Goal: Transaction & Acquisition: Purchase product/service

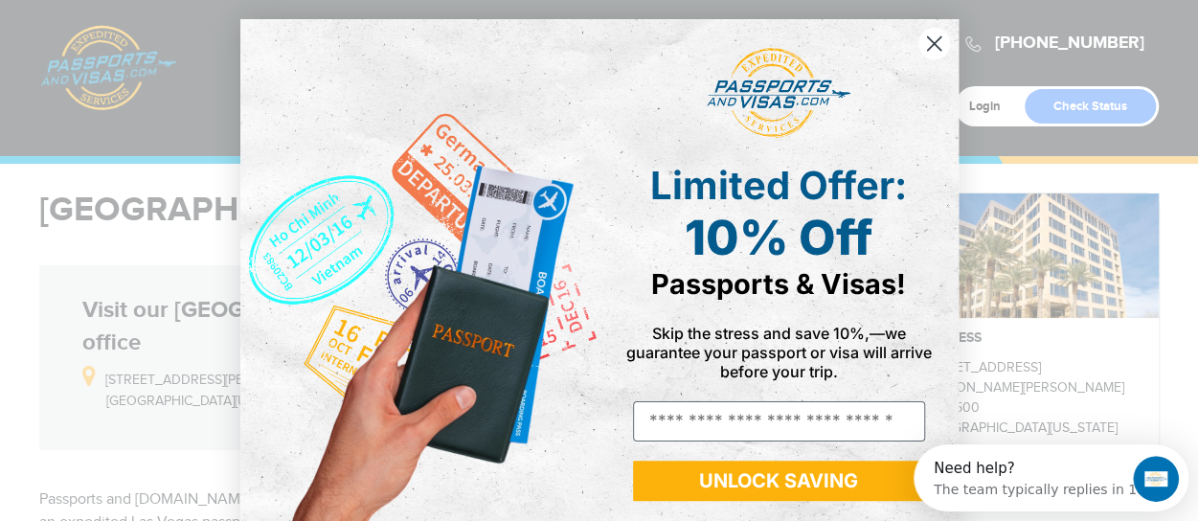
click at [921, 41] on circle "Close dialog" at bounding box center [934, 44] width 32 height 32
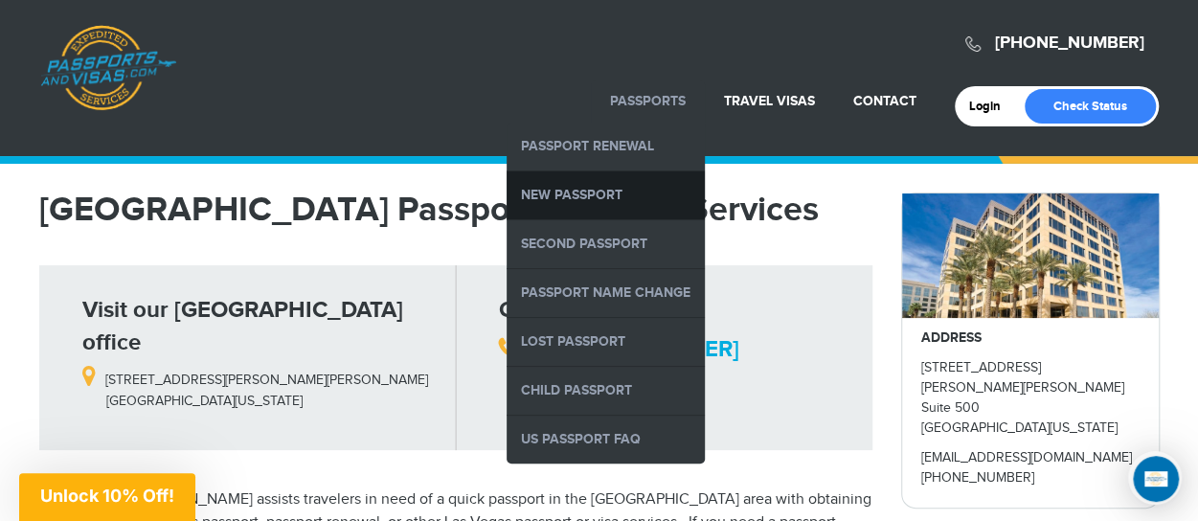
click at [580, 194] on link "New Passport" at bounding box center [606, 195] width 198 height 48
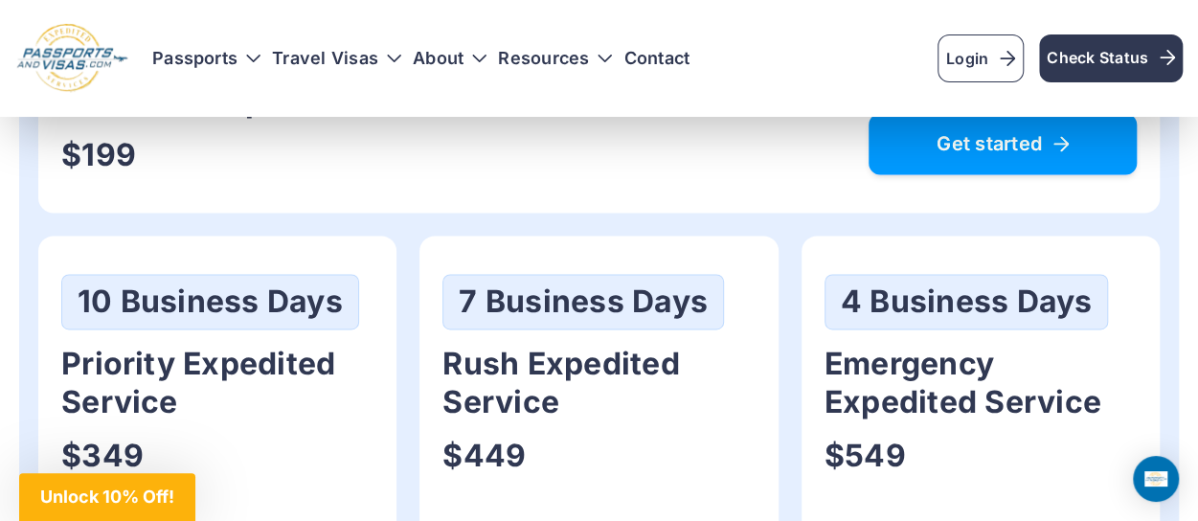
scroll to position [1245, 0]
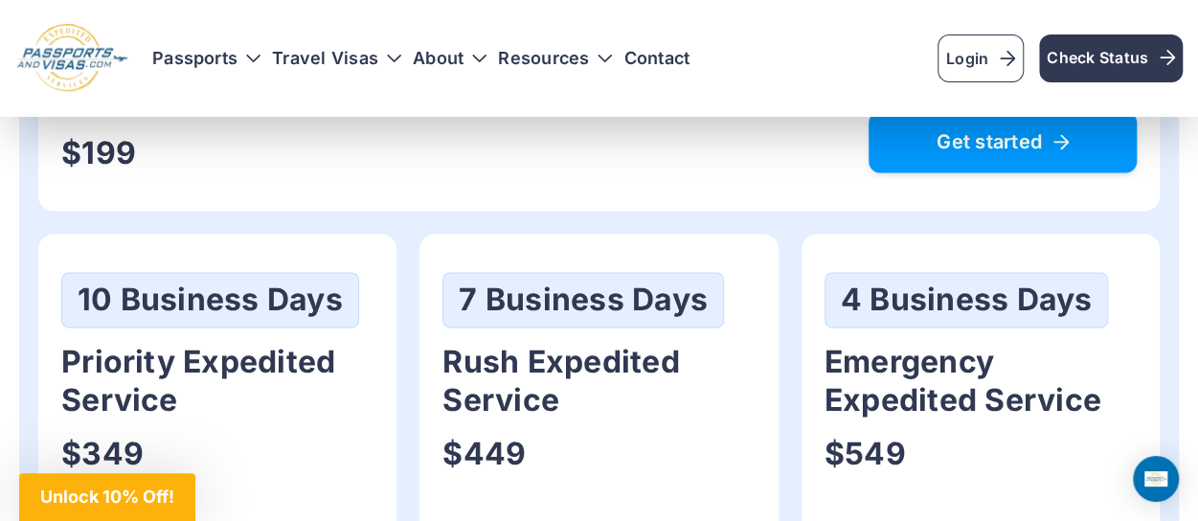
click at [966, 147] on span "Get started" at bounding box center [1003, 141] width 218 height 19
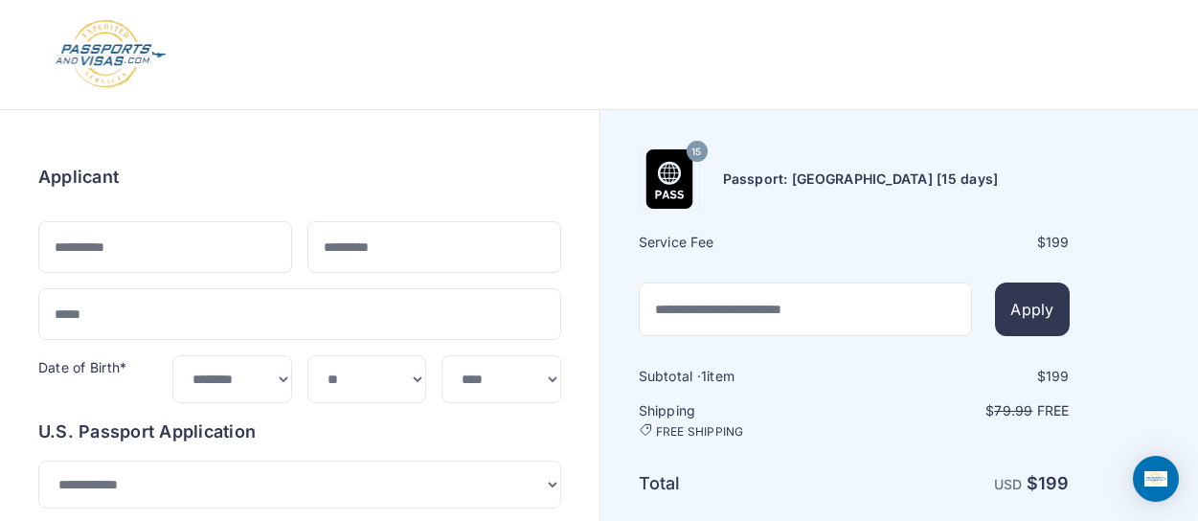
select select "***"
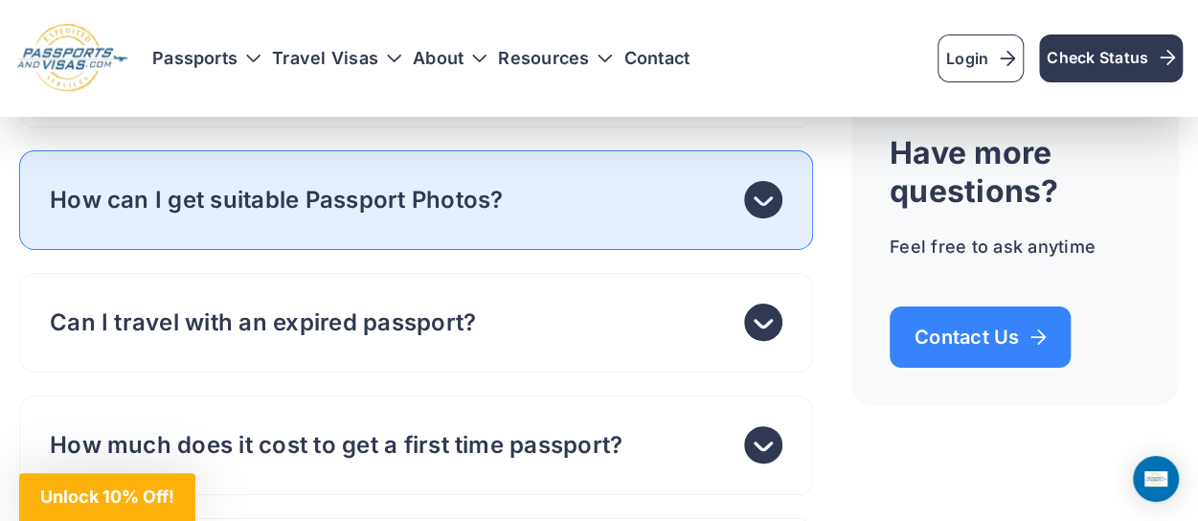
scroll to position [7088, 0]
click at [420, 230] on header "How can I get suitable Passport Photos?" at bounding box center [416, 199] width 794 height 100
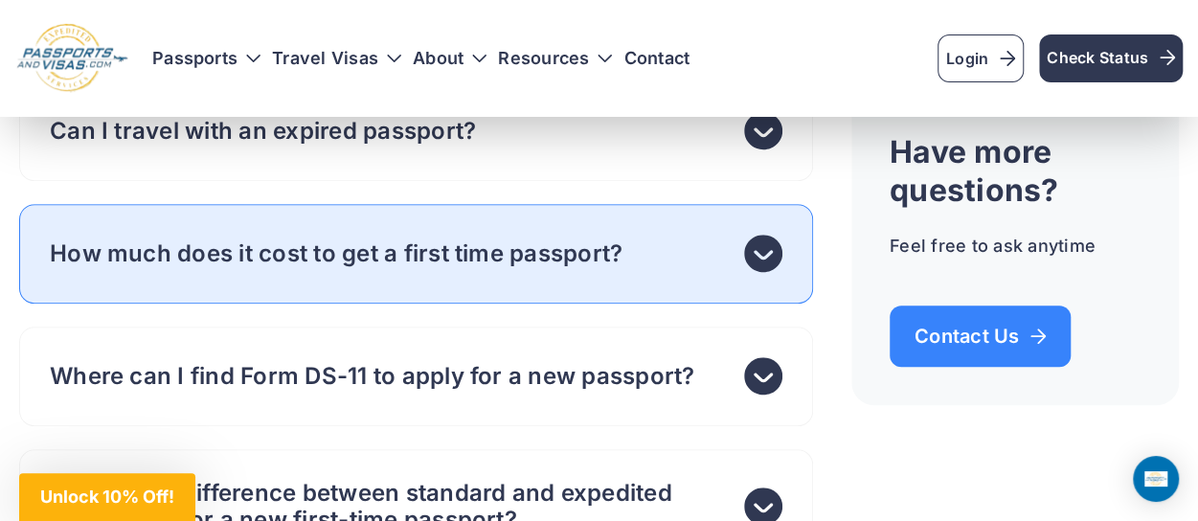
scroll to position [7663, 0]
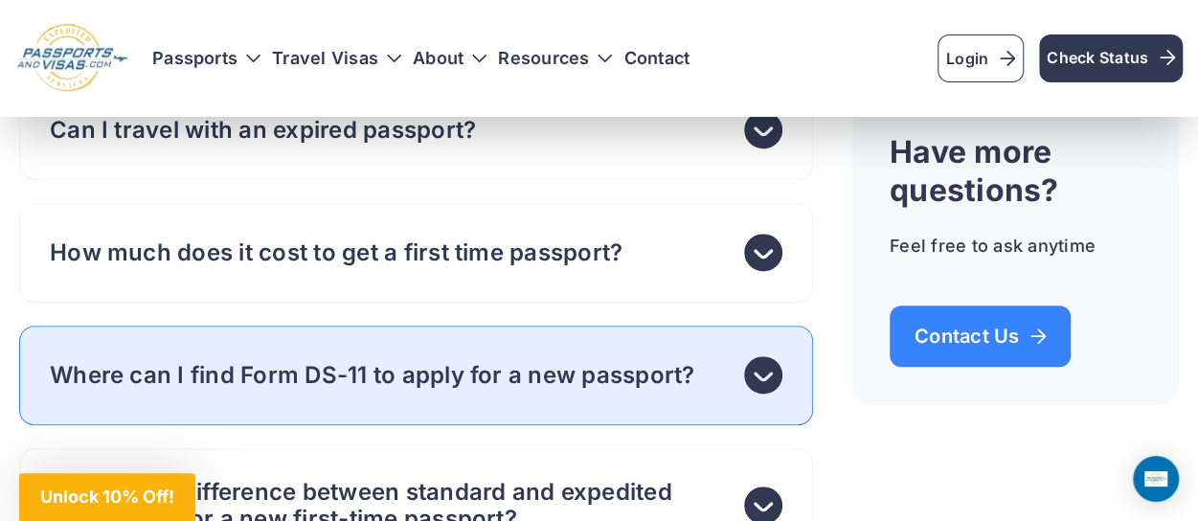
click at [482, 341] on header "Where can I find Form DS-11 to apply for a new passport?" at bounding box center [416, 376] width 794 height 100
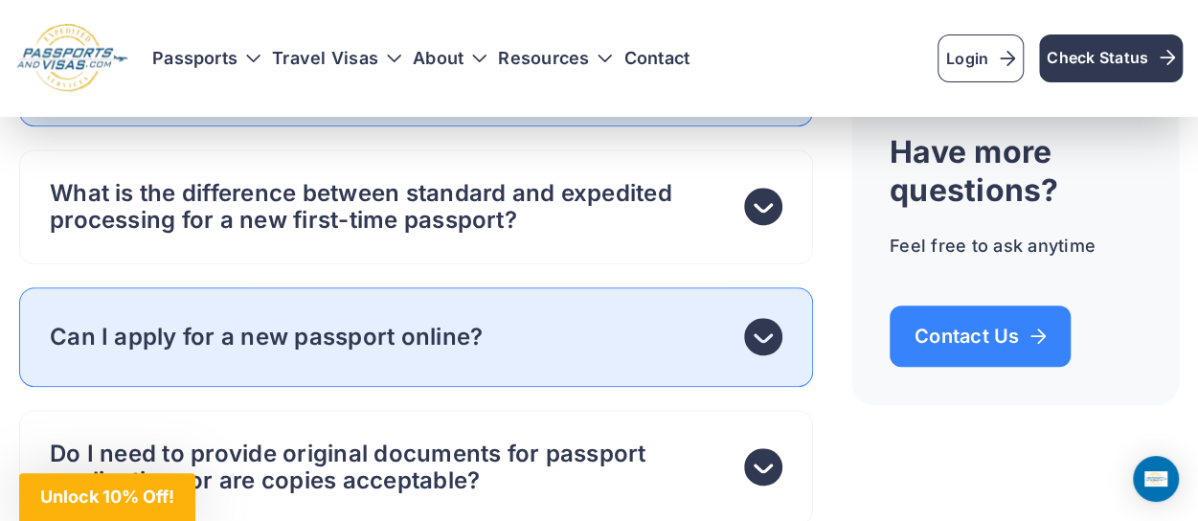
click at [669, 321] on header "Can I apply for a new passport online?" at bounding box center [416, 337] width 794 height 100
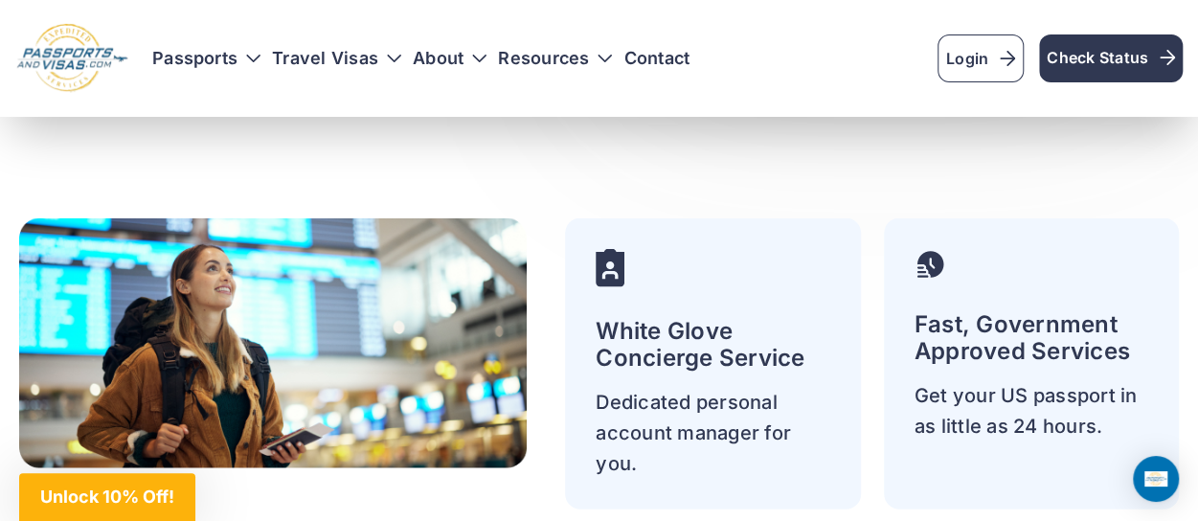
scroll to position [5460, 0]
